Goal: Information Seeking & Learning: Find contact information

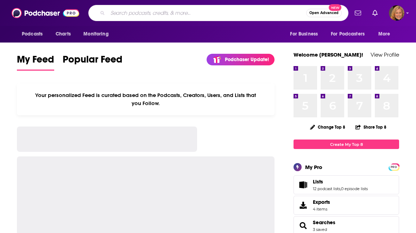
click at [150, 18] on input "Search podcasts, credits, & more..." at bounding box center [207, 12] width 198 height 11
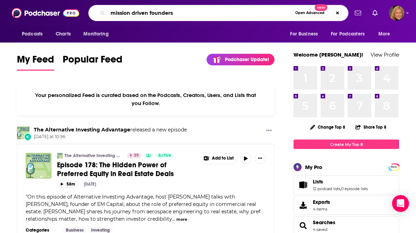
type input "mission driven founders"
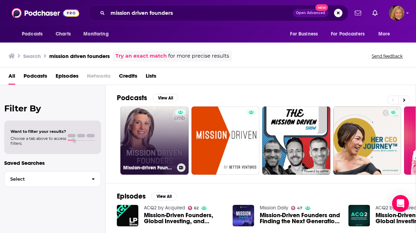
click at [155, 131] on link "Mission-driven Founders" at bounding box center [154, 141] width 68 height 68
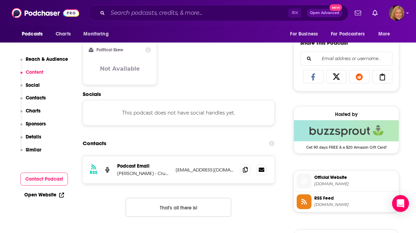
scroll to position [448, 0]
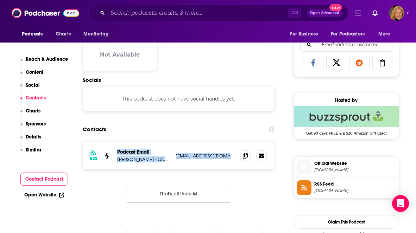
drag, startPoint x: 115, startPoint y: 148, endPoint x: 179, endPoint y: 157, distance: 64.2
click at [179, 157] on div "RSS Podcast Email [PERSON_NAME] - Crunchy Mama Box [EMAIL_ADDRESS][DOMAIN_NAME]…" at bounding box center [179, 155] width 192 height 27
click at [196, 143] on div "RSS Podcast Email [PERSON_NAME] - Crunchy Mama Box [EMAIL_ADDRESS][DOMAIN_NAME]…" at bounding box center [179, 155] width 192 height 27
drag, startPoint x: 175, startPoint y: 152, endPoint x: 240, endPoint y: 153, distance: 65.8
click at [240, 153] on div "RSS Podcast Email [PERSON_NAME] - Crunchy Mama Box [EMAIL_ADDRESS][DOMAIN_NAME]…" at bounding box center [179, 155] width 192 height 27
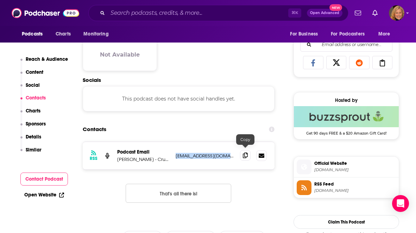
click at [244, 153] on icon at bounding box center [245, 156] width 5 height 6
click at [143, 156] on p "[PERSON_NAME] - Crunchy Mama Box" at bounding box center [143, 159] width 53 height 6
drag, startPoint x: 116, startPoint y: 156, endPoint x: 134, endPoint y: 157, distance: 17.6
click at [134, 158] on div "RSS Podcast Email [PERSON_NAME] - Crunchy Mama Box [EMAIL_ADDRESS][DOMAIN_NAME]…" at bounding box center [179, 155] width 192 height 27
click at [160, 158] on p "[PERSON_NAME] - Crunchy Mama Box" at bounding box center [143, 159] width 53 height 6
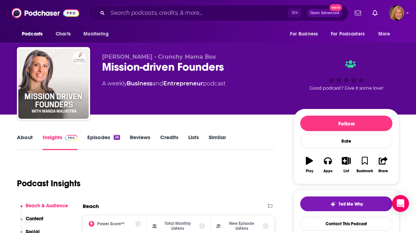
scroll to position [0, 0]
click at [25, 138] on link "About" at bounding box center [25, 142] width 16 height 16
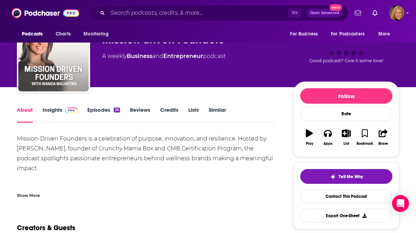
scroll to position [28, 0]
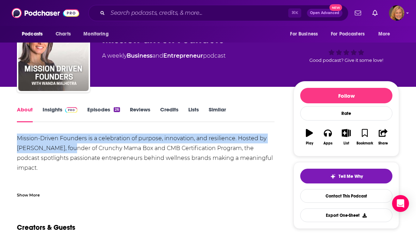
drag, startPoint x: 16, startPoint y: 148, endPoint x: 69, endPoint y: 150, distance: 53.1
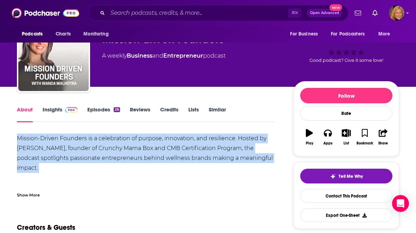
drag, startPoint x: 13, startPoint y: 138, endPoint x: 67, endPoint y: 173, distance: 63.6
copy div "Mission-Driven Founders is a celebration of purpose, innovation, and resilience…"
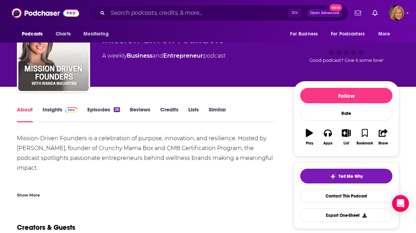
click at [29, 196] on div "Show More" at bounding box center [28, 194] width 23 height 7
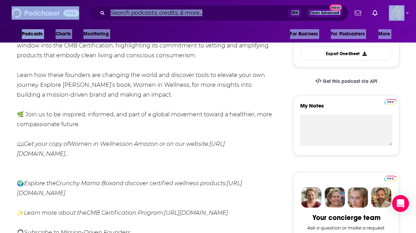
scroll to position [201, 0]
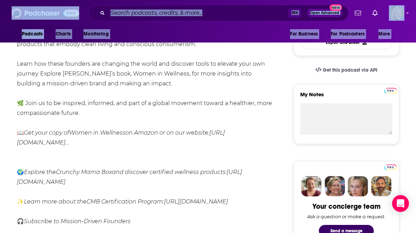
drag, startPoint x: 15, startPoint y: 113, endPoint x: 154, endPoint y: 113, distance: 139.2
copy div "Mission-Driven Founders is a celebration of purpose, innovation, and resilience…"
